Goal: Task Accomplishment & Management: Manage account settings

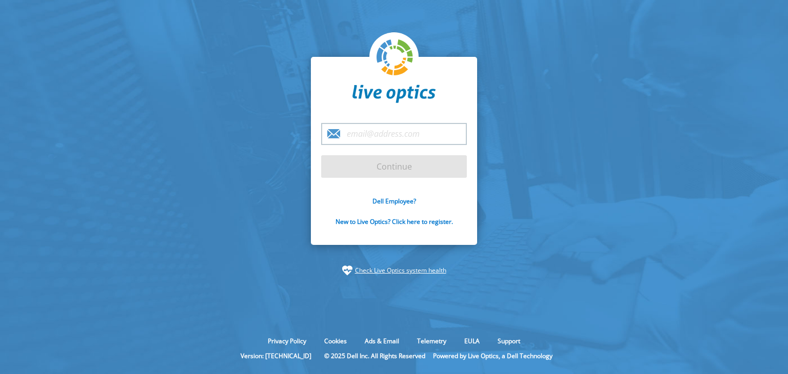
click at [241, 166] on section "Continue Dell Employee? New to Live Optics? Click here to register. Check Live …" at bounding box center [394, 166] width 788 height 333
click at [402, 137] on input "email" at bounding box center [394, 134] width 146 height 22
type input "[EMAIL_ADDRESS][DOMAIN_NAME]"
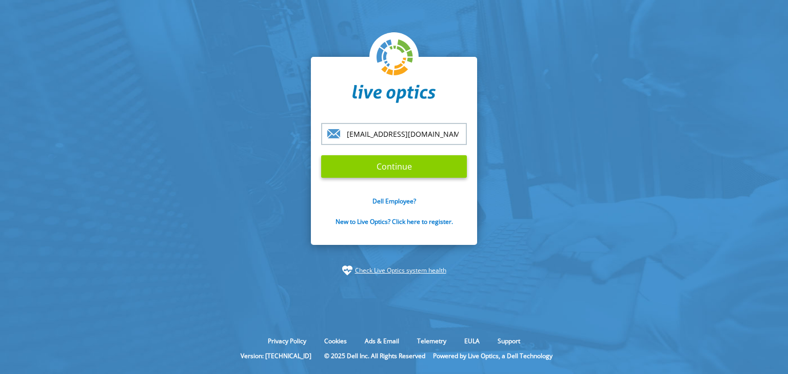
drag, startPoint x: 414, startPoint y: 144, endPoint x: 464, endPoint y: 161, distance: 51.9
click at [464, 161] on input "Continue" at bounding box center [394, 166] width 146 height 23
click at [450, 164] on input "Continue" at bounding box center [394, 166] width 146 height 23
click at [386, 167] on input "Continue" at bounding box center [394, 166] width 146 height 23
click at [385, 165] on input "Continue" at bounding box center [394, 166] width 146 height 23
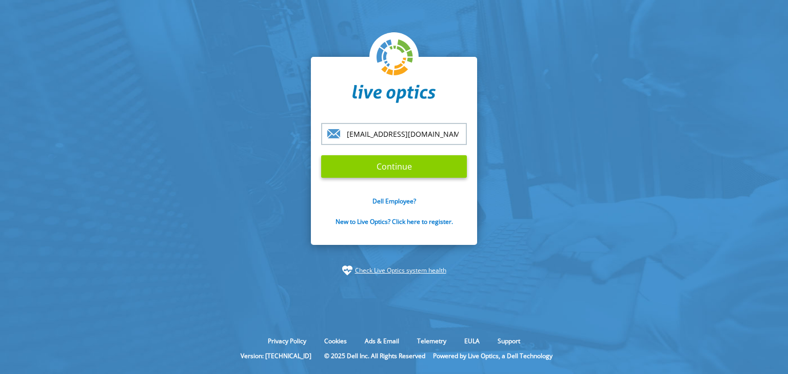
click at [388, 177] on input "Continue" at bounding box center [394, 166] width 146 height 23
click at [411, 168] on input "Continue" at bounding box center [394, 166] width 146 height 23
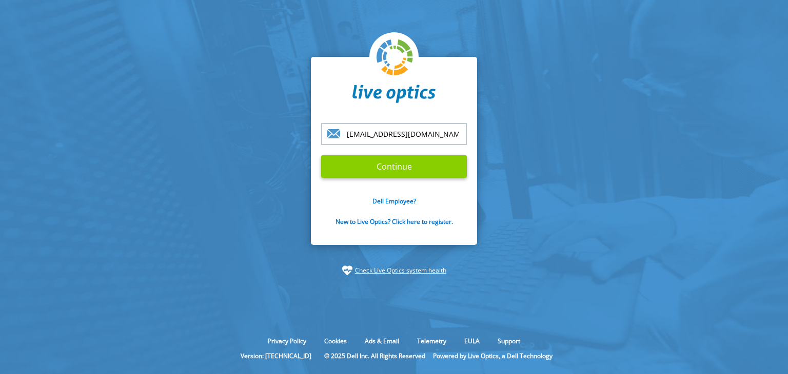
click at [411, 168] on input "Continue" at bounding box center [394, 166] width 146 height 23
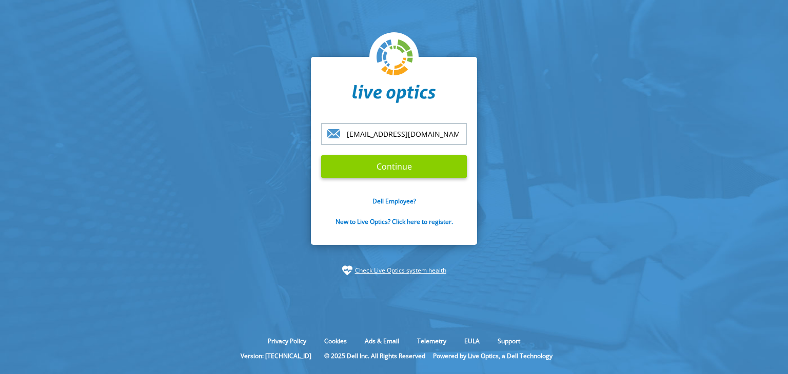
click at [389, 166] on input "Continue" at bounding box center [394, 166] width 146 height 23
click at [442, 122] on div "[EMAIL_ADDRESS][DOMAIN_NAME] Continue Dell Employee? New to Live Optics? Click …" at bounding box center [394, 151] width 166 height 188
click at [438, 134] on input "[EMAIL_ADDRESS][DOMAIN_NAME]" at bounding box center [394, 134] width 146 height 22
click at [350, 164] on input "Continue" at bounding box center [394, 166] width 146 height 23
